Goal: Task Accomplishment & Management: Manage account settings

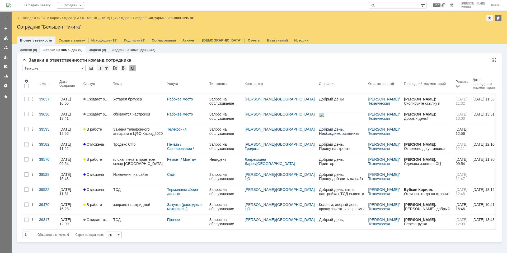
click at [130, 68] on div at bounding box center [132, 68] width 6 height 6
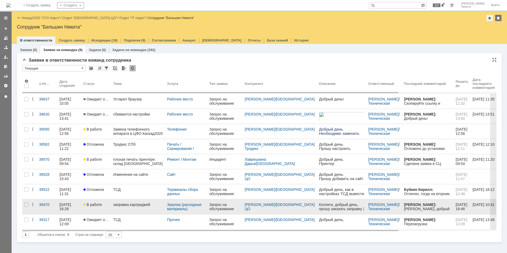
click at [133, 205] on div "заправка картриджей" at bounding box center [138, 204] width 50 height 4
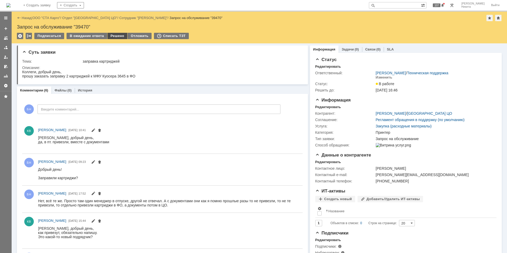
click at [114, 36] on div "Решено" at bounding box center [118, 36] width 20 height 6
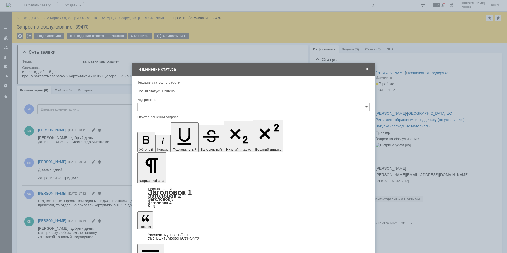
click at [152, 111] on div at bounding box center [253, 113] width 233 height 4
click at [152, 107] on input "text" at bounding box center [253, 107] width 233 height 8
click at [152, 174] on div "Решено" at bounding box center [254, 177] width 232 height 8
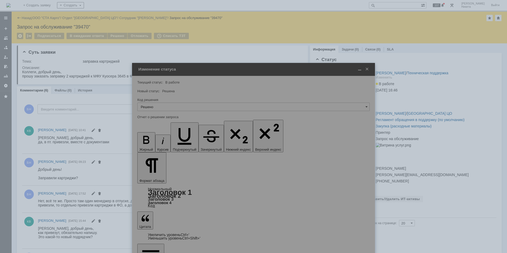
type input "Решено"
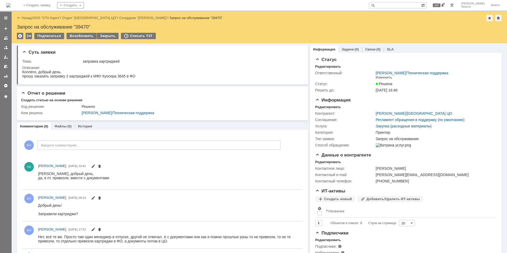
click at [21, 11] on div "На домашнюю + Создать заявку Создать 107 Бельшин Никита Выйти" at bounding box center [253, 6] width 507 height 12
click at [11, 7] on img at bounding box center [8, 5] width 4 height 4
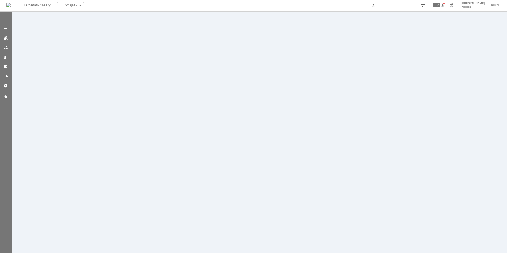
click at [11, 7] on img at bounding box center [8, 5] width 4 height 4
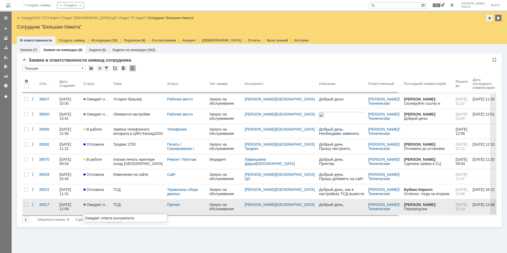
click at [99, 206] on span "Ожидает ответа контрагента" at bounding box center [110, 204] width 52 height 4
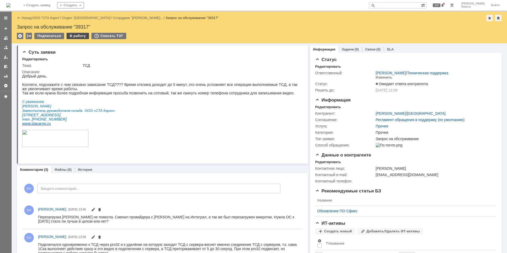
click at [80, 36] on div "В работу" at bounding box center [78, 36] width 22 height 6
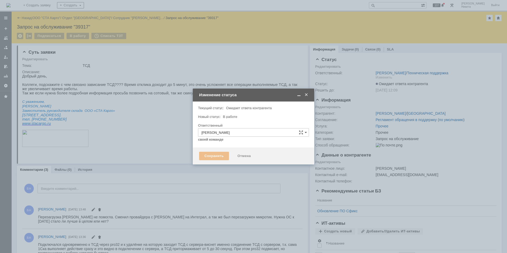
type input "Прочее"
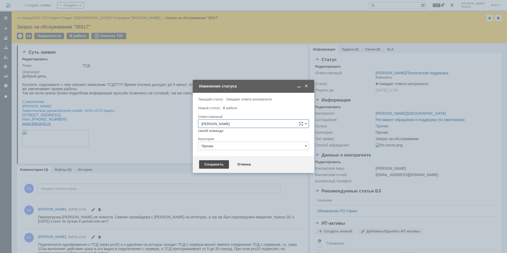
click at [207, 164] on div "Сохранить" at bounding box center [214, 164] width 30 height 8
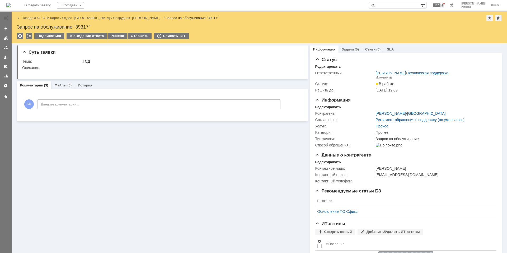
click at [111, 38] on div "Решено" at bounding box center [118, 36] width 20 height 6
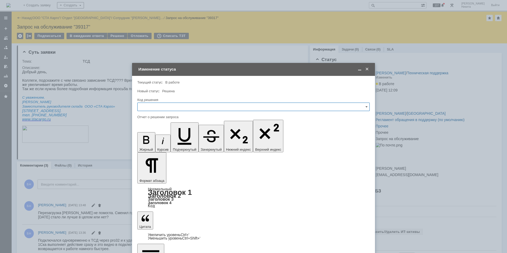
click at [188, 102] on div "Код решения" at bounding box center [253, 100] width 233 height 5
click at [184, 109] on input "text" at bounding box center [253, 107] width 233 height 8
click at [159, 179] on span "Решено" at bounding box center [254, 177] width 226 height 4
click at [179, 106] on input "Решено" at bounding box center [253, 107] width 233 height 8
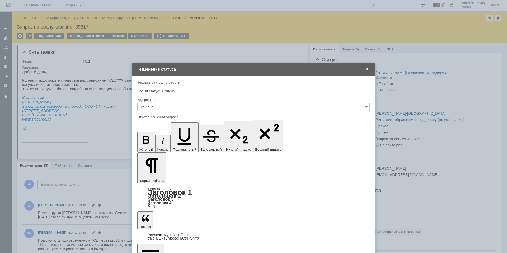
click at [174, 154] on div "Не воспроизводится" at bounding box center [254, 151] width 232 height 8
type input "Не воспроизводится"
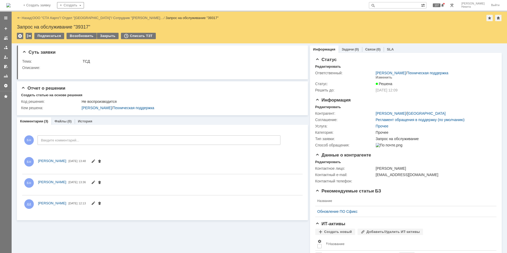
click at [11, 4] on img at bounding box center [8, 5] width 4 height 4
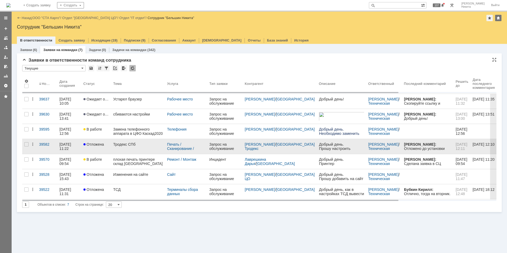
click at [119, 143] on div "Тродекс СПб" at bounding box center [138, 144] width 50 height 4
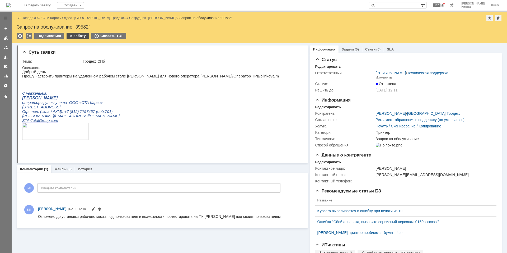
click at [79, 36] on div "В работу" at bounding box center [78, 36] width 22 height 6
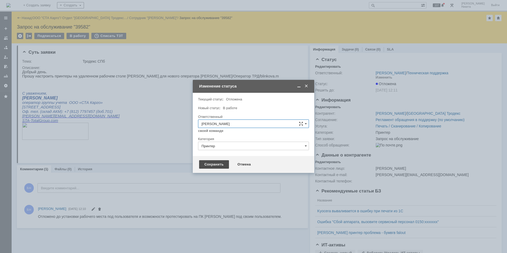
click at [208, 163] on div "Сохранить" at bounding box center [214, 164] width 30 height 8
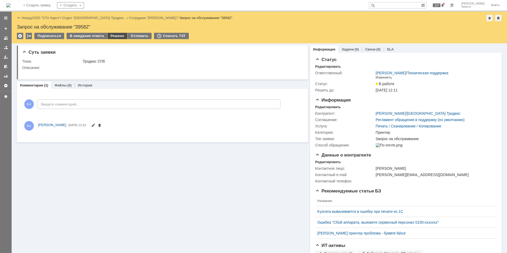
click at [110, 36] on div "Решено" at bounding box center [118, 36] width 20 height 6
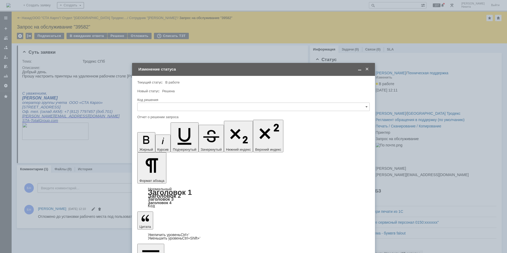
click at [187, 106] on input "text" at bounding box center [253, 107] width 233 height 8
click at [144, 179] on span "Решено" at bounding box center [254, 177] width 226 height 4
type input "Решено"
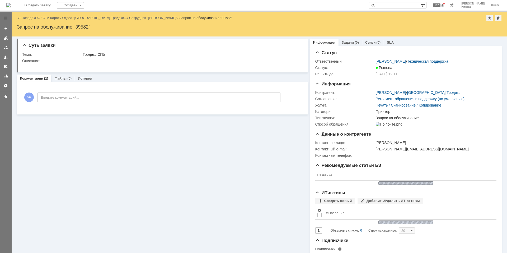
click at [11, 4] on img at bounding box center [8, 5] width 4 height 4
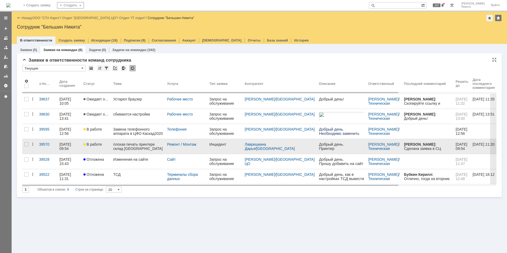
click at [133, 149] on div "плохая печать принтере склад [GEOGRAPHIC_DATA]" at bounding box center [138, 146] width 50 height 8
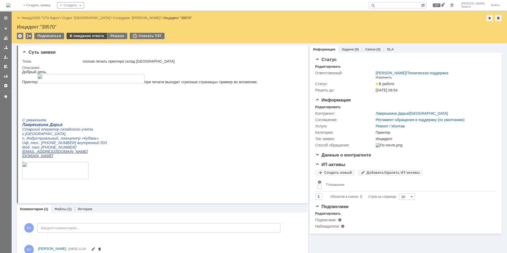
click at [90, 35] on div "В ожидание ответа" at bounding box center [87, 36] width 40 height 6
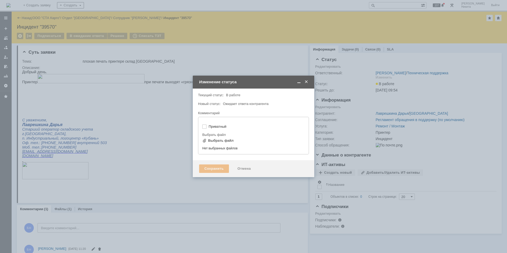
type input "[не указано]"
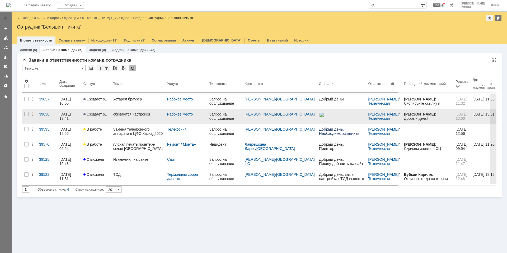
click at [138, 118] on link "сбиваются настройки" at bounding box center [138, 116] width 54 height 15
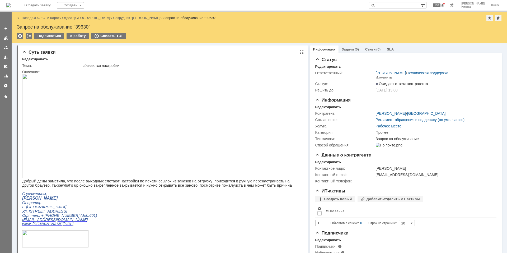
click at [145, 187] on p "Добрый день! заметила, что после выходных слетают настройки по печати ссылок из…" at bounding box center [160, 183] width 276 height 8
click at [179, 192] on p at bounding box center [160, 189] width 276 height 4
click at [148, 184] on p "Добрый день! заметила, что после выходных слетают настройки по печати ссылок из…" at bounding box center [160, 183] width 276 height 8
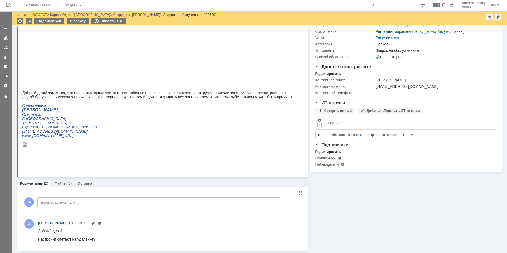
scroll to position [71, 0]
click at [214, 142] on p at bounding box center [160, 140] width 276 height 4
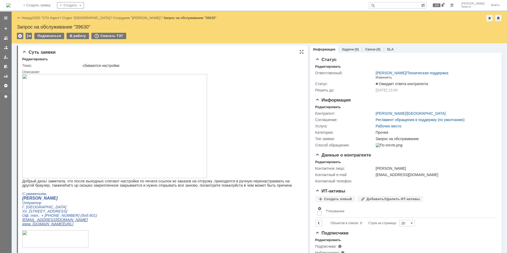
click at [51, 200] on span "[PERSON_NAME]" at bounding box center [39, 198] width 35 height 4
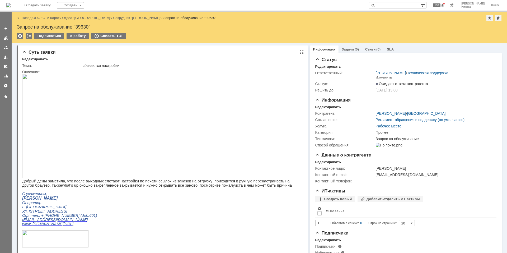
click at [51, 200] on span "[PERSON_NAME]" at bounding box center [39, 198] width 35 height 4
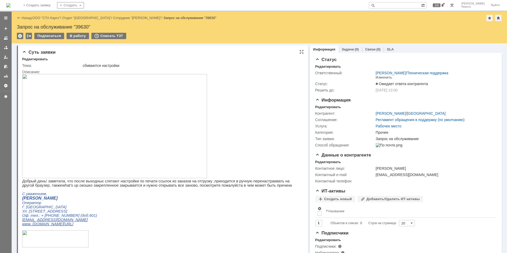
click at [50, 200] on span "[PERSON_NAME]" at bounding box center [39, 198] width 35 height 4
click at [11, 4] on img at bounding box center [8, 5] width 4 height 4
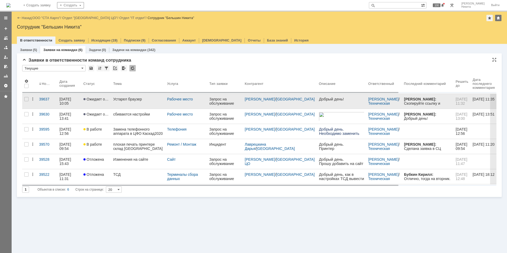
click at [129, 102] on link "Устарел браузер" at bounding box center [138, 101] width 54 height 15
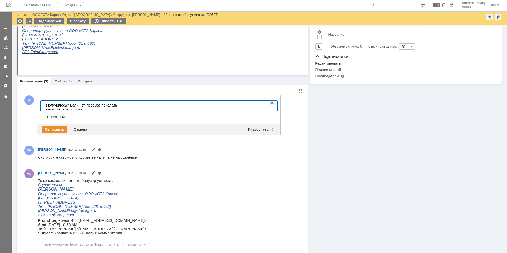
click at [121, 105] on div "Получилось? Если нет-просьба прислать какая теперь ошибка." at bounding box center [83, 107] width 75 height 8
click at [121, 105] on div "Получилось? Если нет-просьба прислать какая ошибка, возможно просрочилась уже с…" at bounding box center [83, 109] width 75 height 13
click at [59, 128] on div "Отправить" at bounding box center [55, 129] width 26 height 6
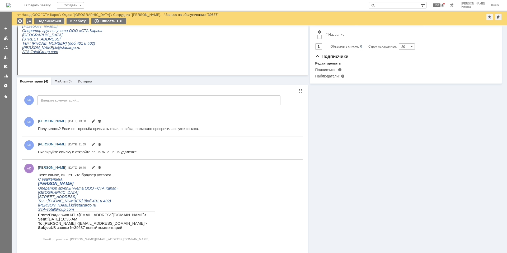
click at [11, 7] on img at bounding box center [8, 5] width 4 height 4
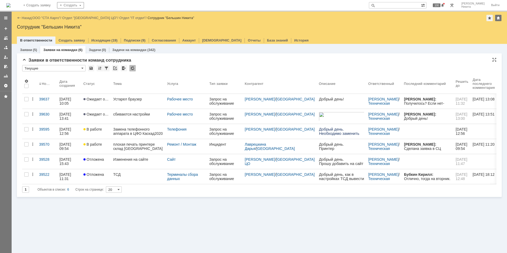
click at [133, 67] on div at bounding box center [132, 68] width 6 height 6
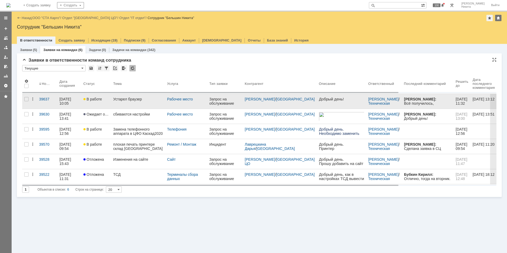
click at [126, 99] on div "Устарел браузер" at bounding box center [138, 99] width 50 height 4
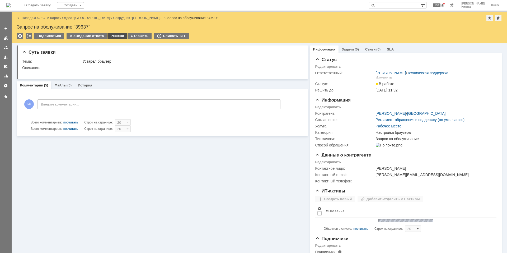
click at [119, 36] on div "Решено" at bounding box center [118, 36] width 20 height 6
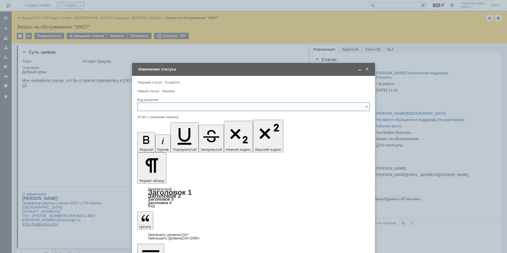
click at [196, 106] on input "text" at bounding box center [253, 107] width 233 height 8
click at [156, 176] on span "Решено" at bounding box center [254, 177] width 226 height 4
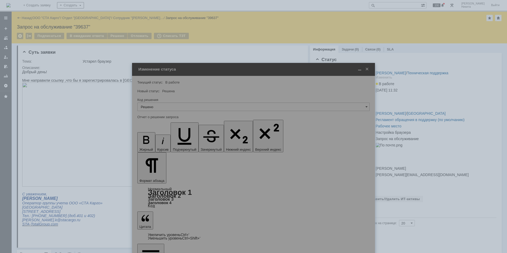
type input "Решено"
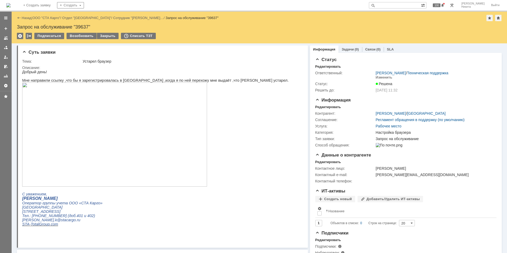
click at [11, 7] on img at bounding box center [8, 5] width 4 height 4
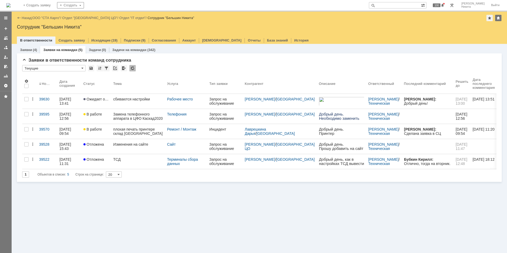
click at [204, 203] on div "Заявки (4) Заявки на командах (5) Задачи (0) Задачи на командах (342) Заявки в …" at bounding box center [260, 148] width 496 height 209
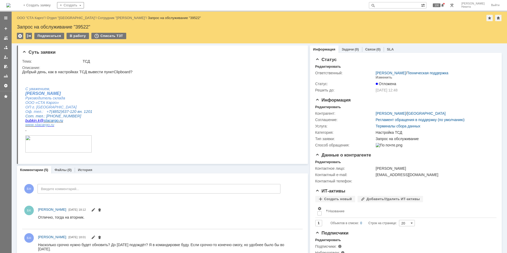
click at [11, 6] on img at bounding box center [8, 5] width 4 height 4
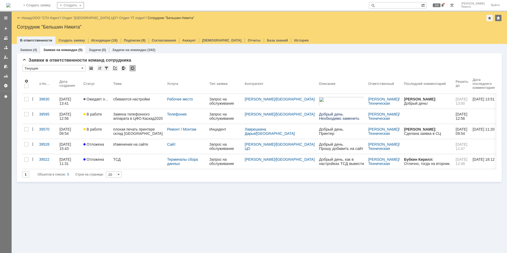
click at [80, 208] on div "Заявки (4) Заявки на командах (5) Задачи (0) Задачи на командах (342) Заявки в …" at bounding box center [260, 148] width 496 height 209
click at [132, 193] on div "Заявки (4) Заявки на командах (5) Задачи (0) Задачи на командах (342) Заявки в …" at bounding box center [260, 148] width 496 height 209
